Goal: Task Accomplishment & Management: Use online tool/utility

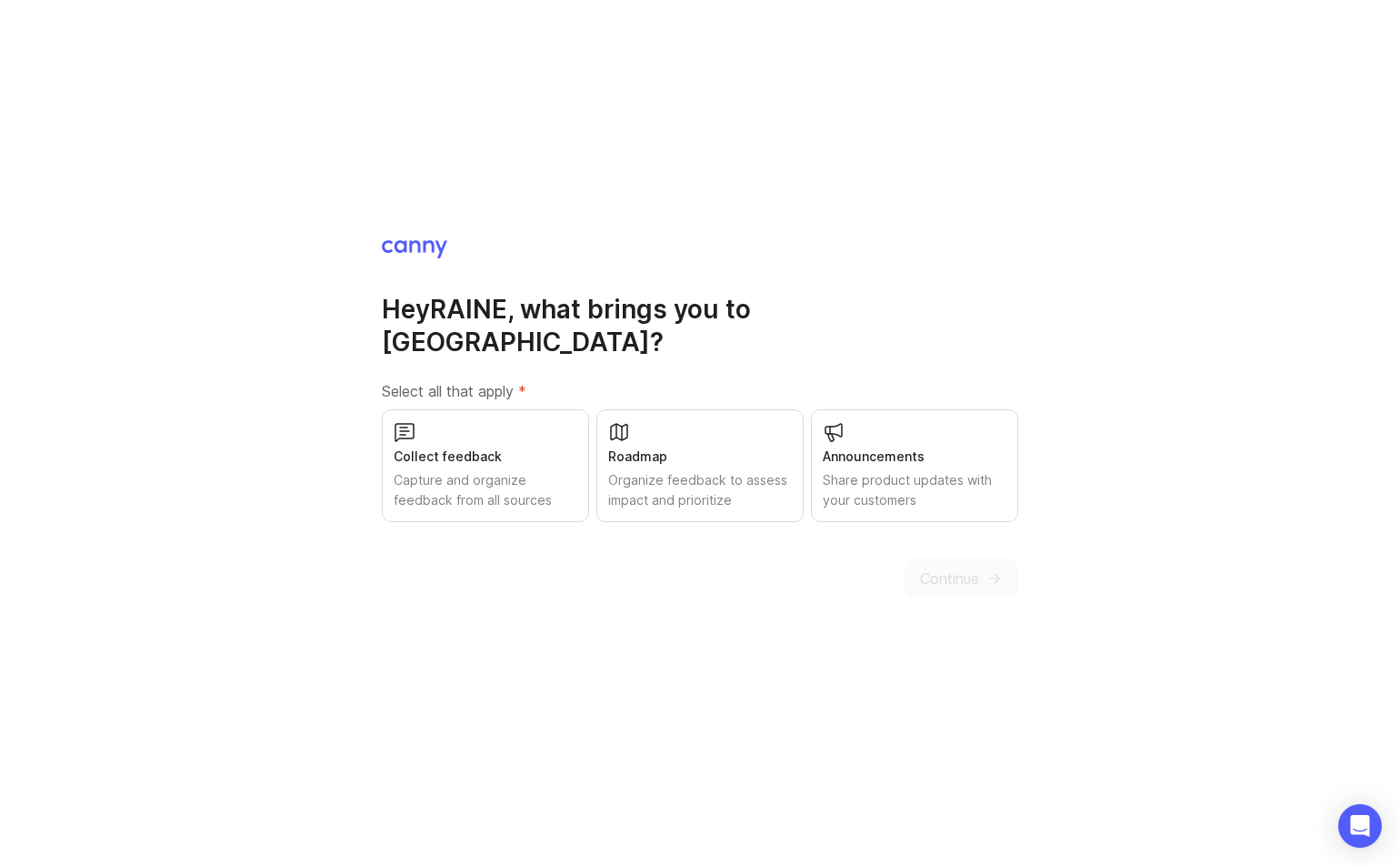
click at [722, 446] on div "Roadmap" at bounding box center [700, 456] width 184 height 20
click at [484, 453] on div "Collect feedback Capture and organize feedback from all sources" at bounding box center [485, 466] width 208 height 113
click at [920, 446] on div "Announcements" at bounding box center [915, 456] width 184 height 20
click at [945, 567] on span "Continue" at bounding box center [950, 578] width 59 height 21
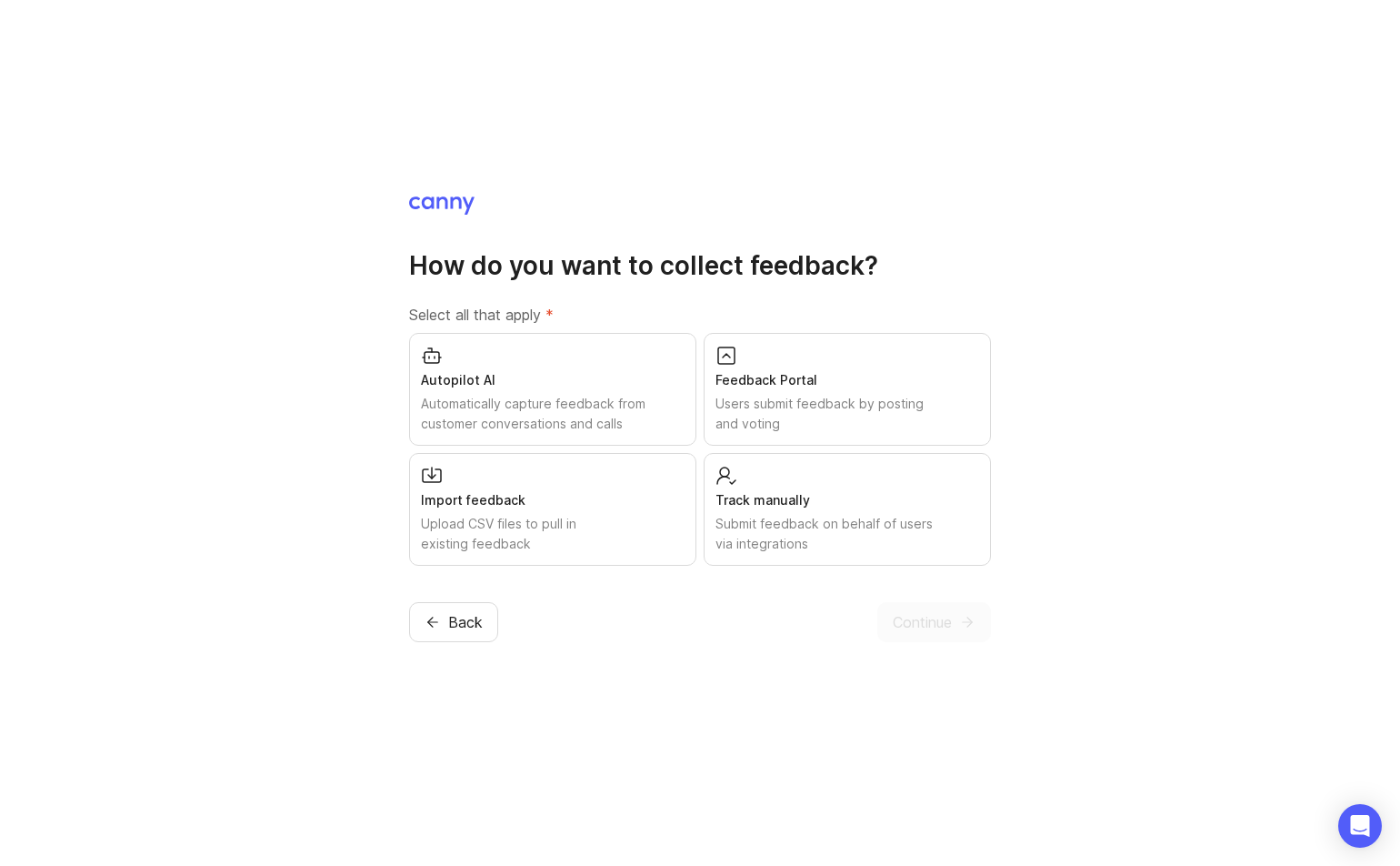
click at [794, 520] on div "Submit feedback on behalf of users via integrations" at bounding box center [848, 533] width 264 height 40
click at [840, 423] on div "Users submit feedback by posting and voting" at bounding box center [848, 413] width 264 height 40
click at [930, 605] on button "Continue" at bounding box center [934, 621] width 114 height 40
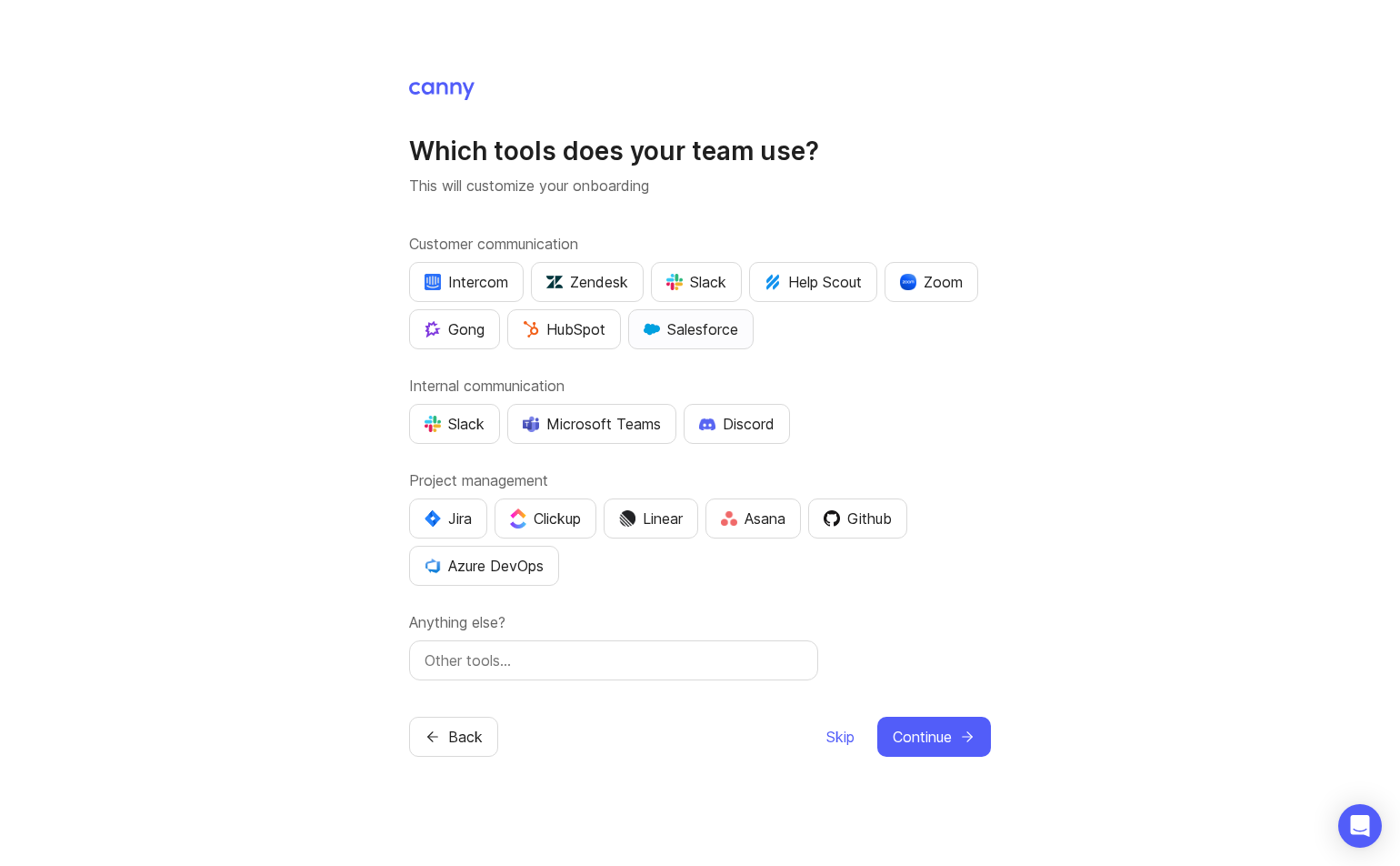
click at [661, 323] on img "button" at bounding box center [652, 328] width 17 height 17
click at [566, 429] on div "Microsoft Teams" at bounding box center [592, 424] width 138 height 21
